Goal: Transaction & Acquisition: Purchase product/service

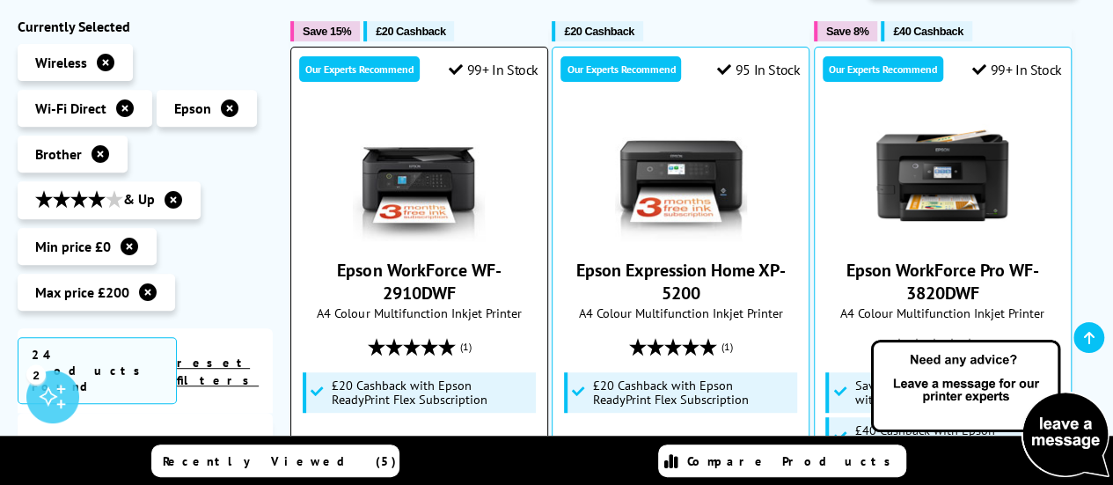
scroll to position [440, 0]
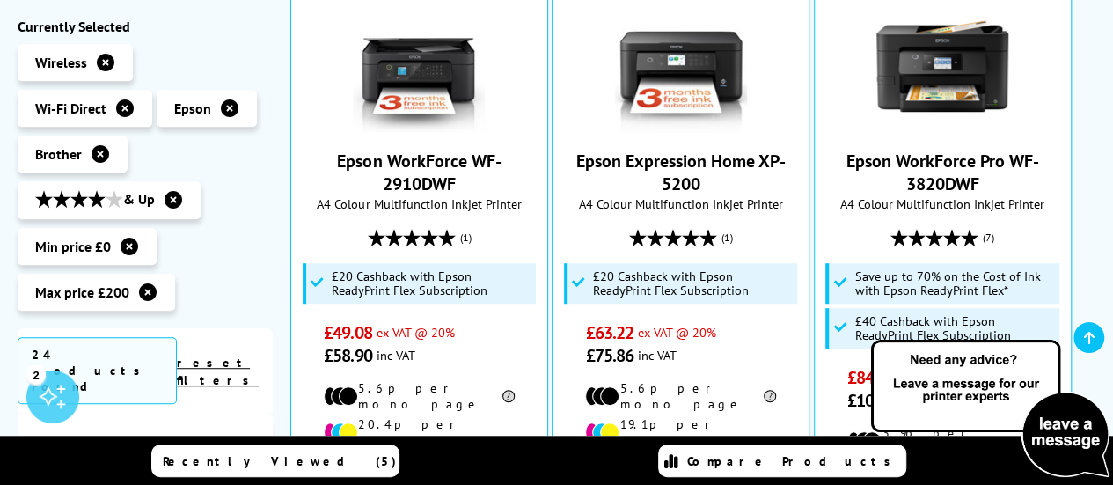
click at [231, 110] on icon at bounding box center [230, 108] width 18 height 18
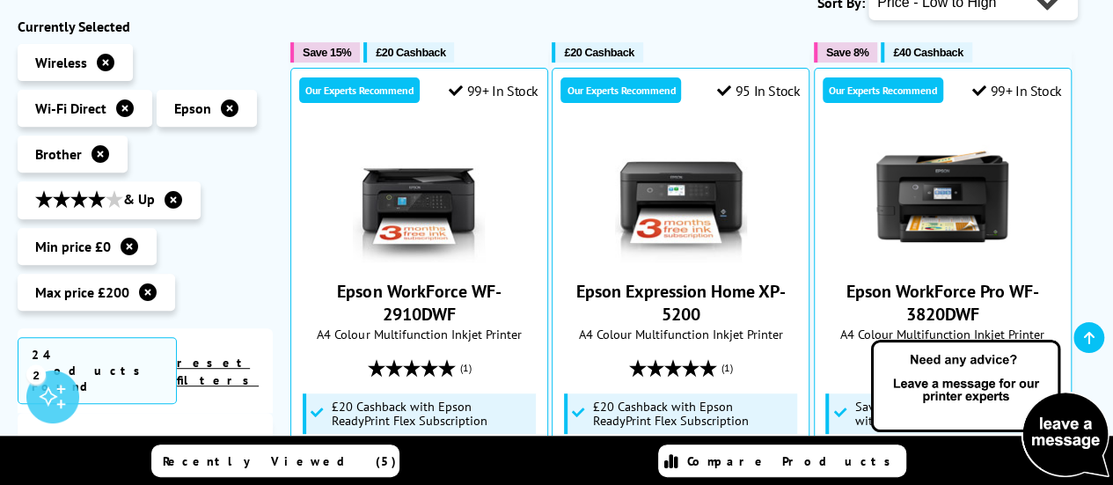
scroll to position [264, 0]
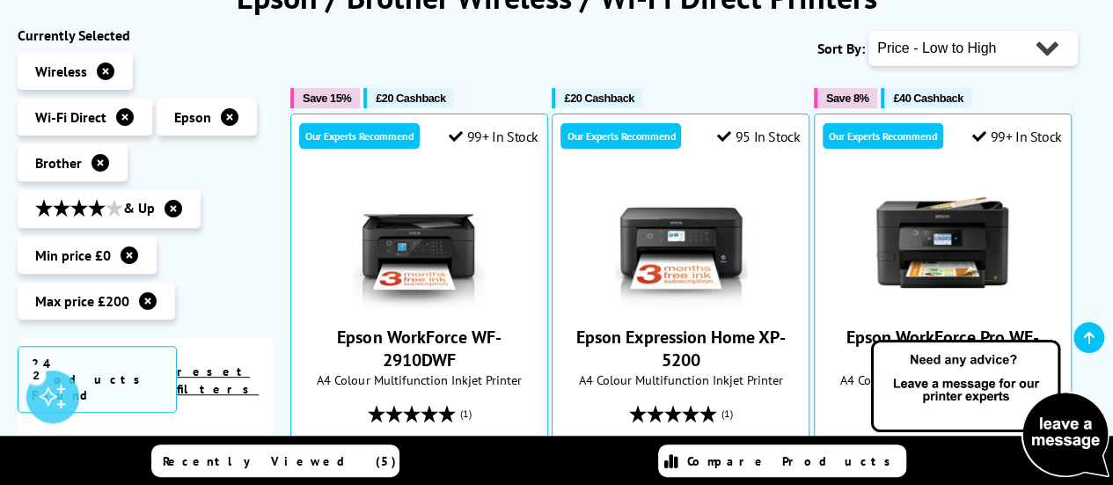
click at [225, 112] on icon at bounding box center [230, 117] width 18 height 18
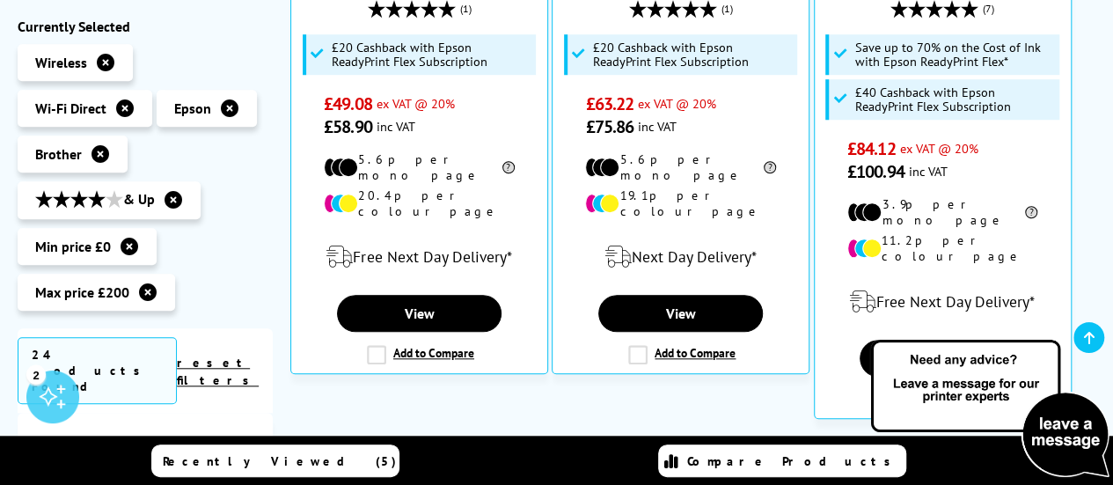
scroll to position [792, 0]
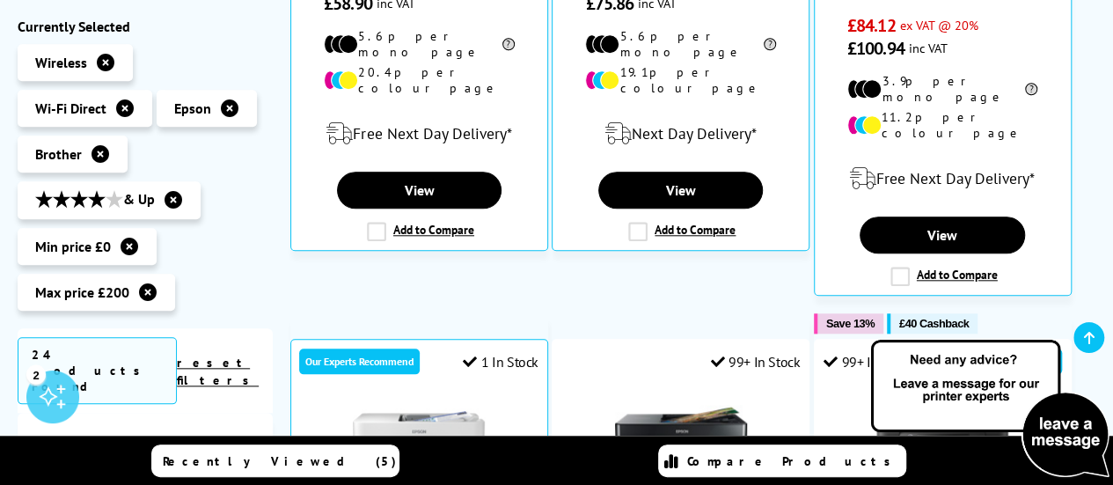
click at [248, 281] on ul "Wireless Wi-Fi Direct Epson" at bounding box center [145, 181] width 255 height 275
click at [247, 279] on ul "Wireless Wi-Fi Direct Epson" at bounding box center [145, 181] width 255 height 275
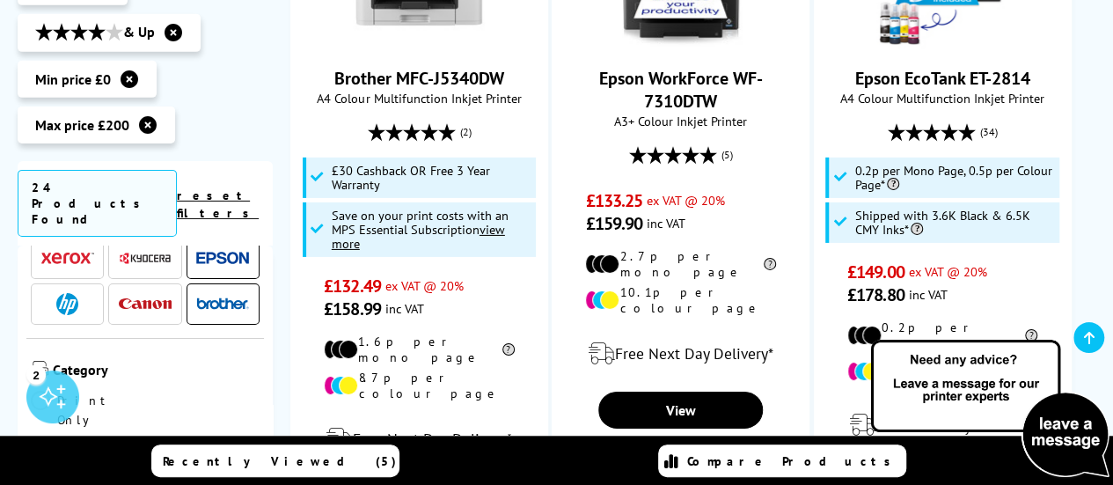
scroll to position [0, 0]
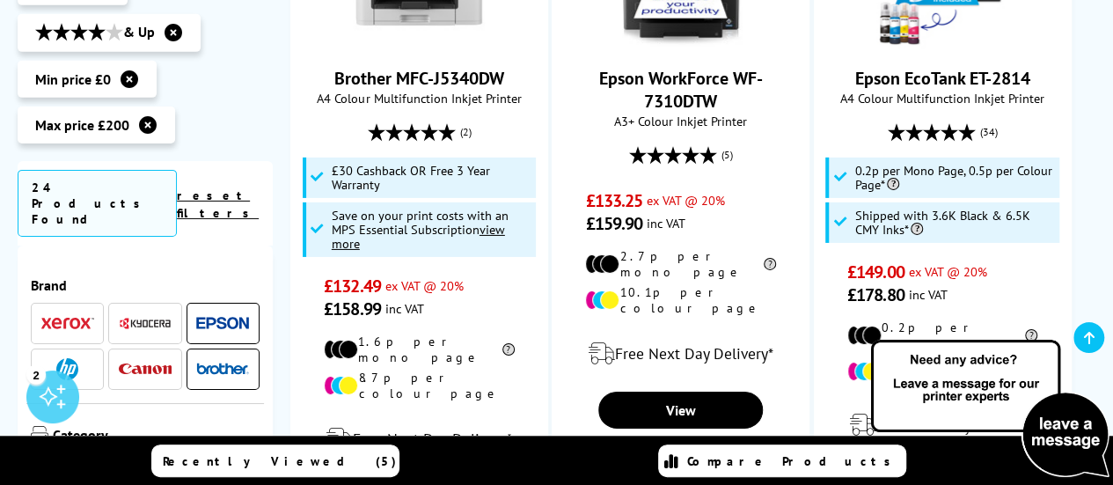
click at [217, 317] on img at bounding box center [222, 323] width 53 height 13
click at [216, 312] on span at bounding box center [222, 323] width 53 height 22
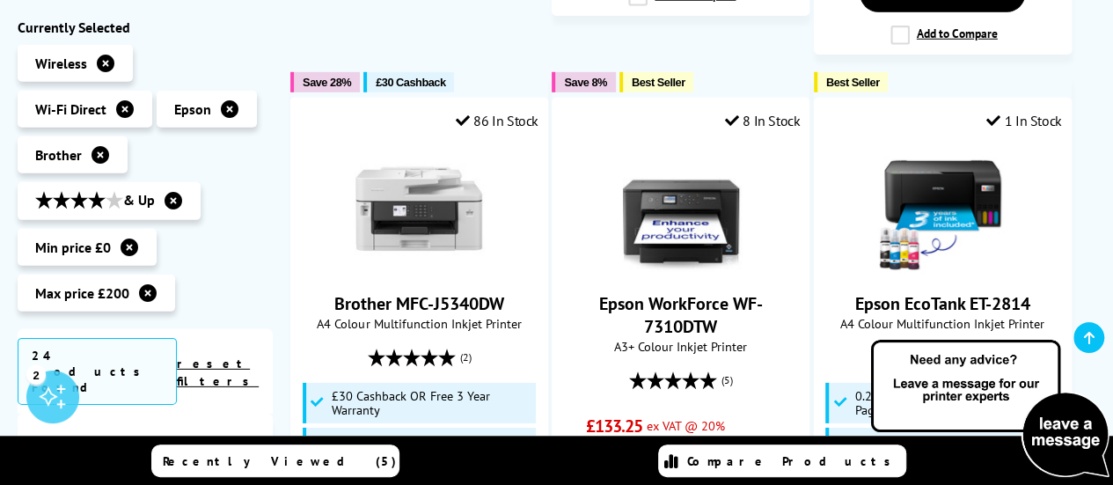
scroll to position [2463, 0]
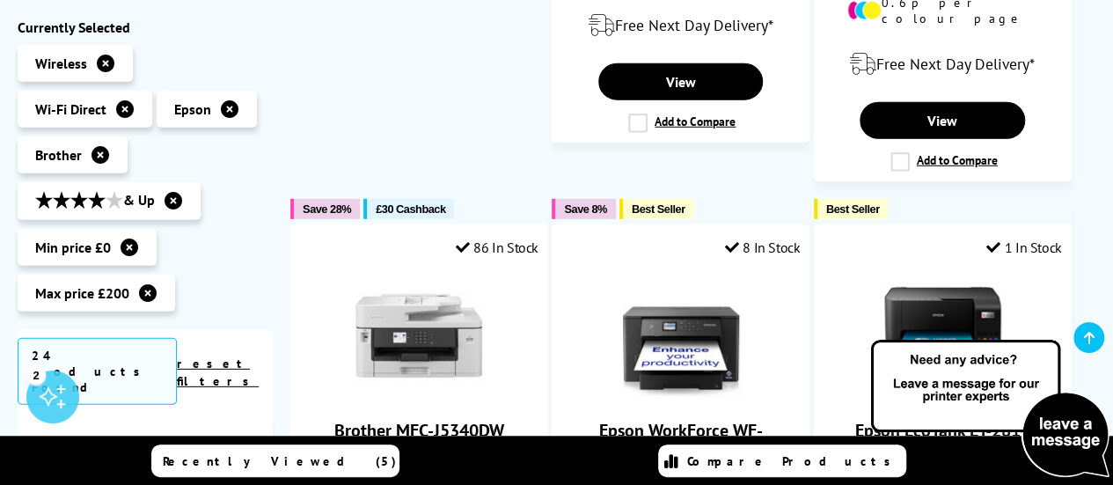
click at [230, 108] on icon at bounding box center [230, 108] width 18 height 18
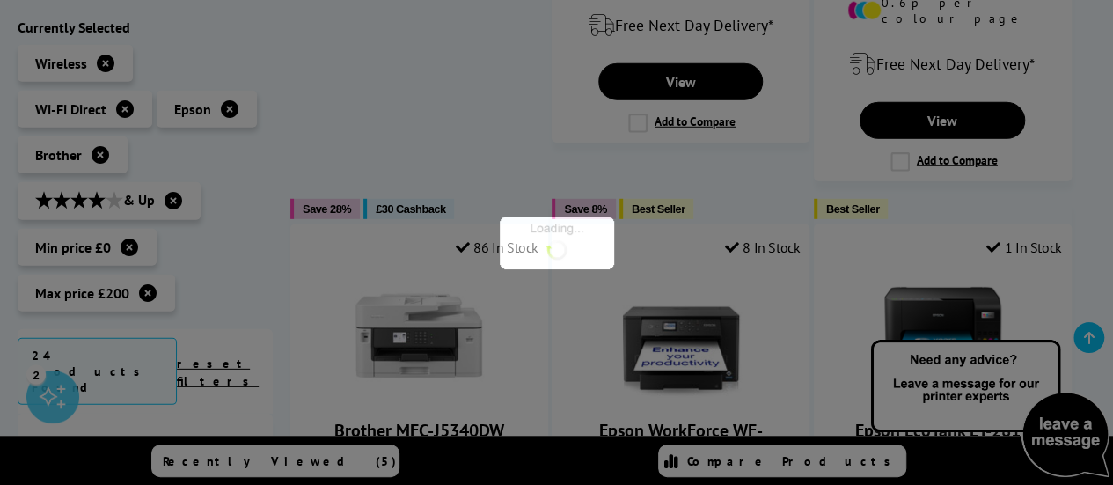
click at [230, 108] on div at bounding box center [556, 242] width 1113 height 485
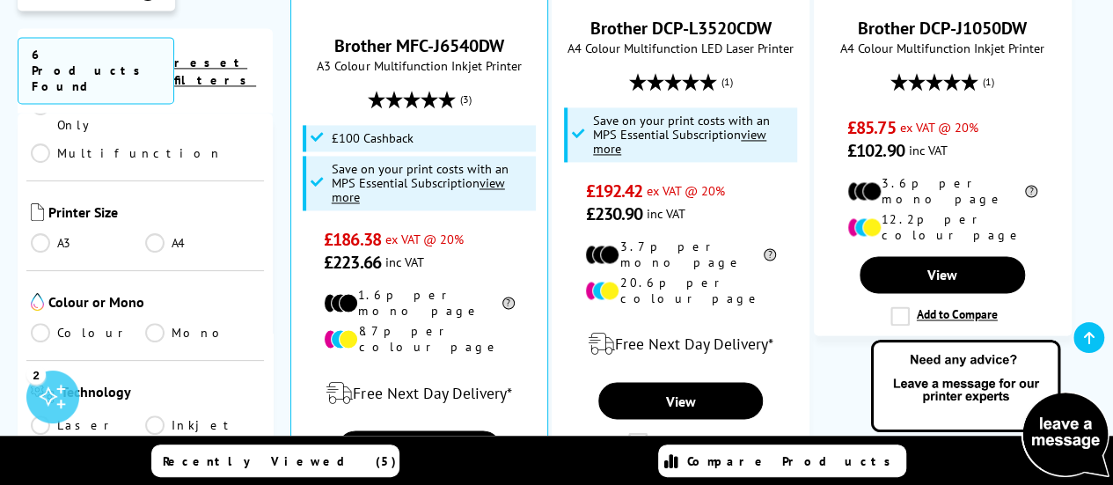
scroll to position [264, 0]
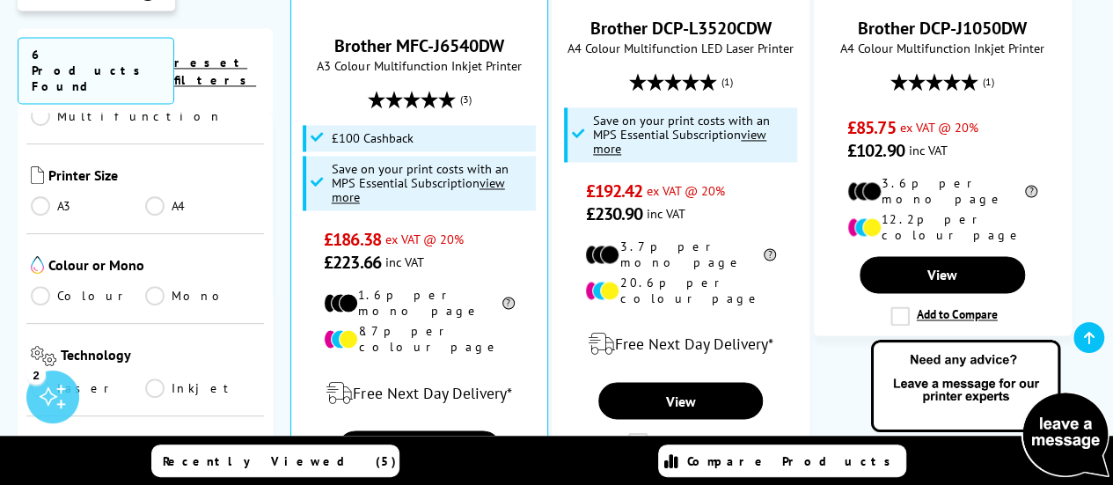
click at [40, 378] on link "Laser" at bounding box center [88, 387] width 114 height 19
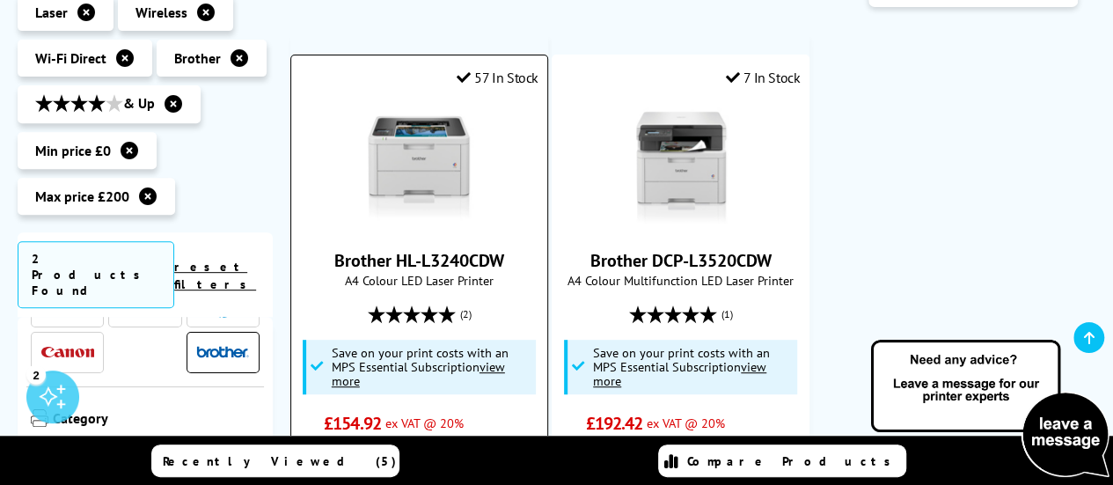
scroll to position [362, 0]
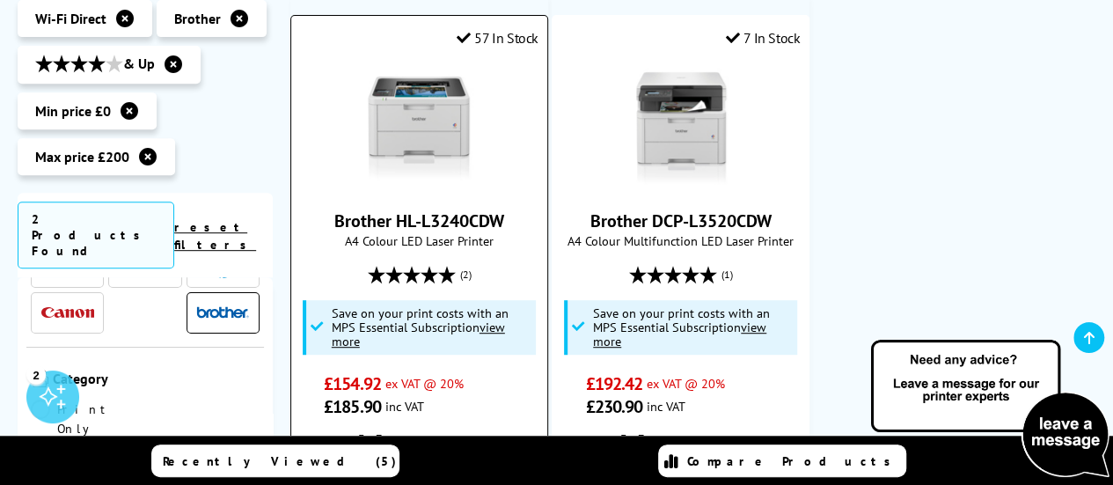
drag, startPoint x: 327, startPoint y: 212, endPoint x: 510, endPoint y: 216, distance: 183.0
click at [510, 216] on span "Brother HL-L3240CDW" at bounding box center [419, 220] width 230 height 23
copy link "Brother HL-L3240CDW"
